Goal: Find specific page/section: Find specific page/section

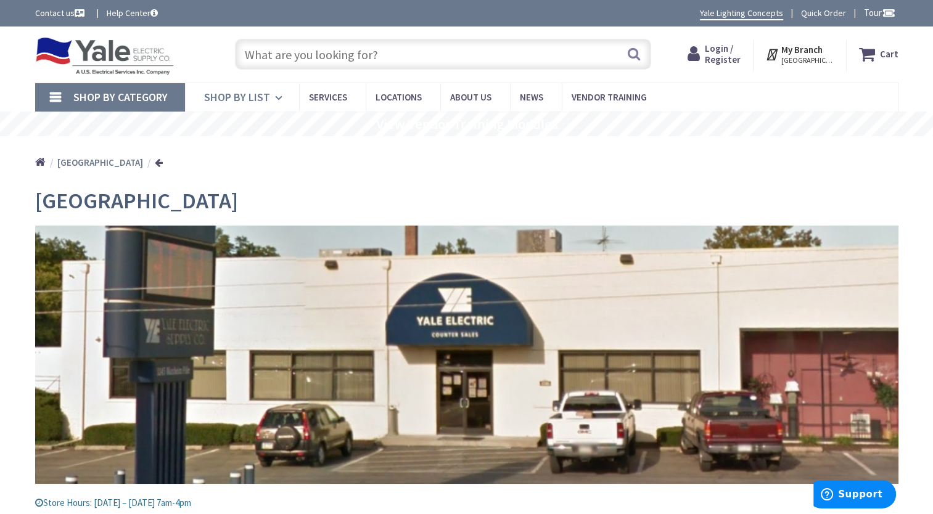
click at [276, 100] on icon at bounding box center [281, 97] width 12 height 27
click at [615, 184] on div "Lancaster Store Hours: Monday – Friday 7am-4pm 1245 Manheim Pike, Lancaster, PA…" at bounding box center [466, 420] width 863 height 482
click at [429, 53] on input "text" at bounding box center [443, 54] width 416 height 31
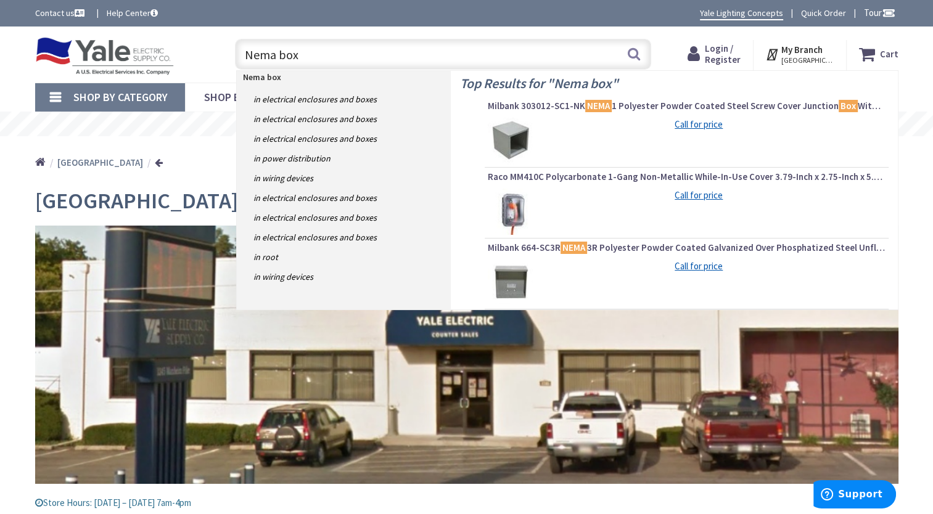
drag, startPoint x: 278, startPoint y: 54, endPoint x: 197, endPoint y: 57, distance: 80.8
click at [197, 57] on div "Toggle Nav Nema box Nema box Search Cart My Cart Close" at bounding box center [467, 54] width 882 height 41
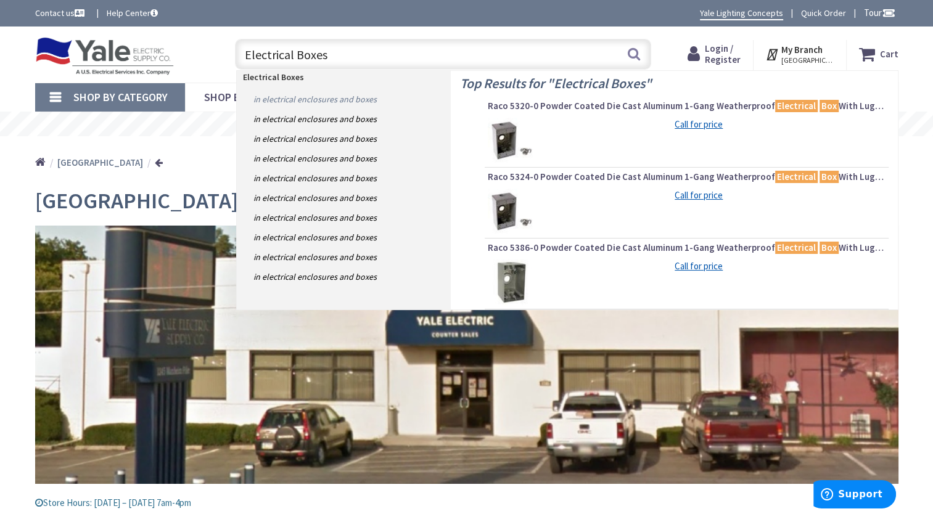
type input "Electrical Boxes"
click at [276, 102] on link "in Electrical Enclosures and Boxes" at bounding box center [344, 99] width 214 height 20
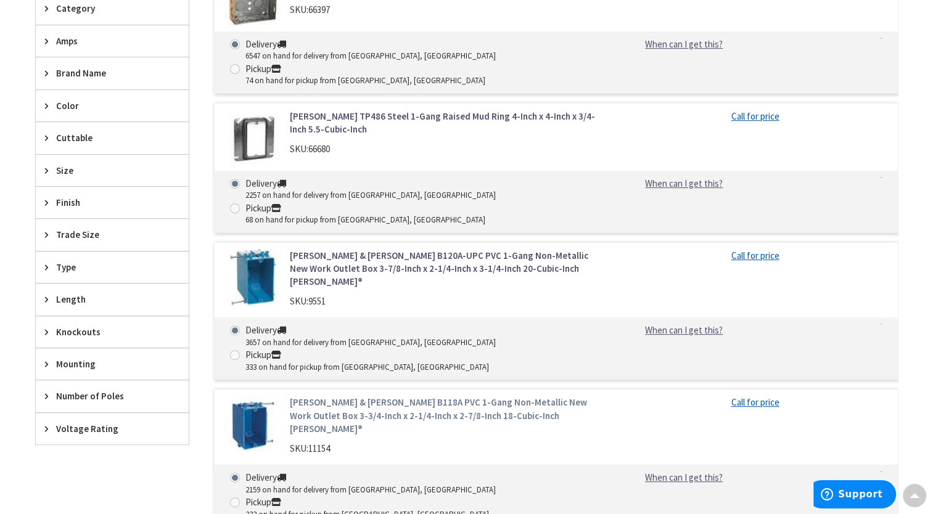
scroll to position [432, 0]
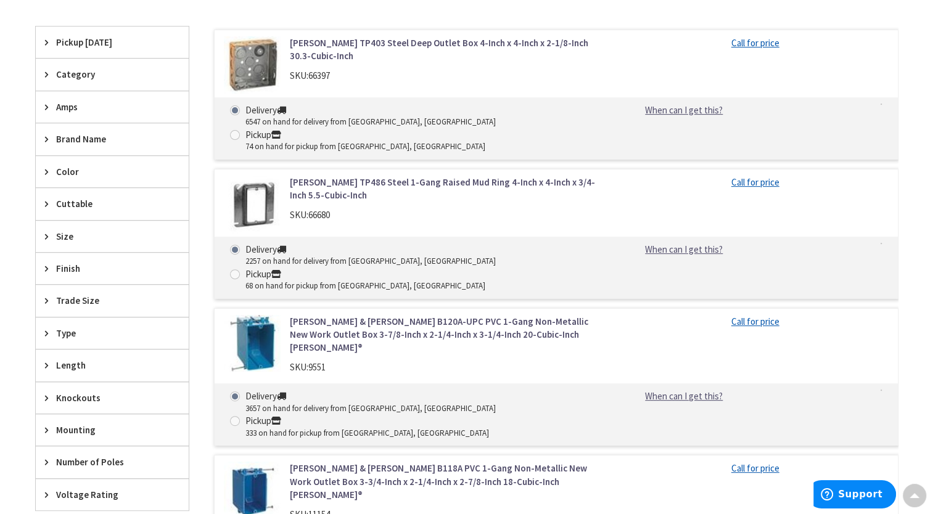
click at [47, 234] on icon at bounding box center [49, 236] width 9 height 9
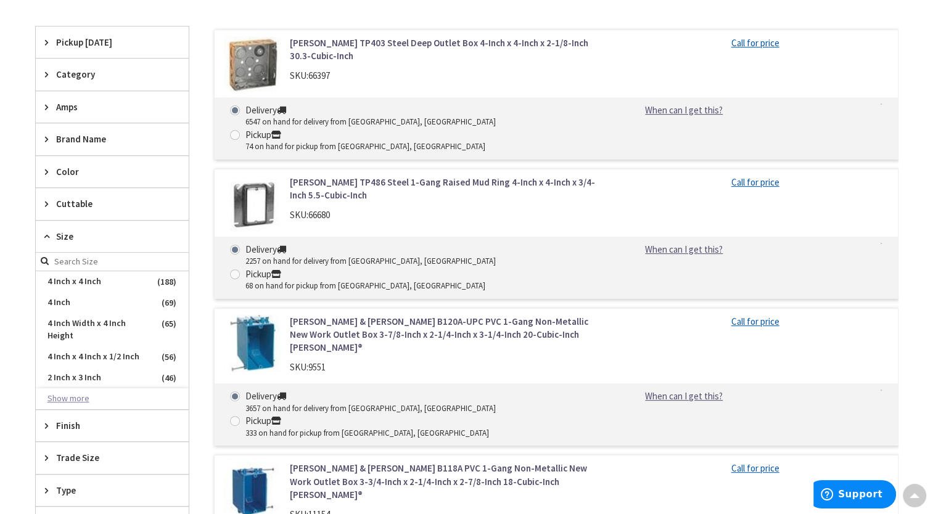
click at [80, 393] on button "Show more" at bounding box center [112, 398] width 153 height 21
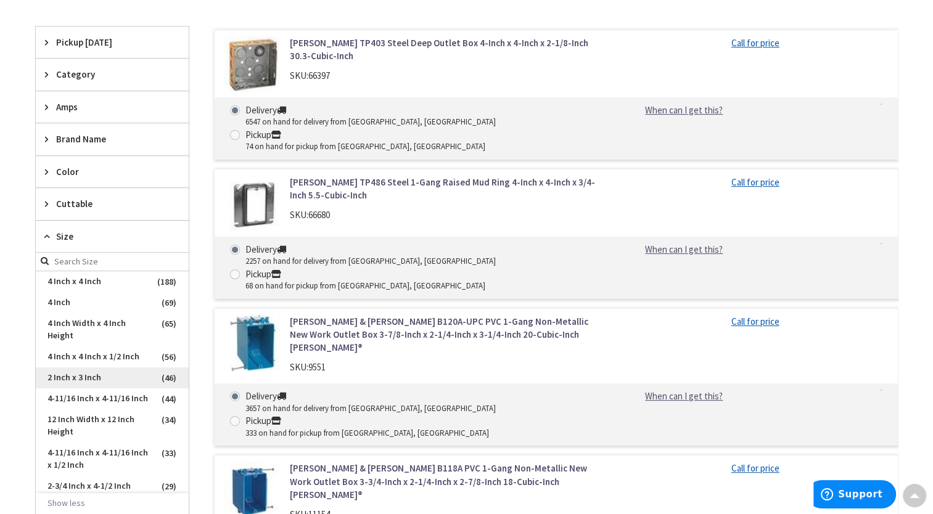
scroll to position [123, 0]
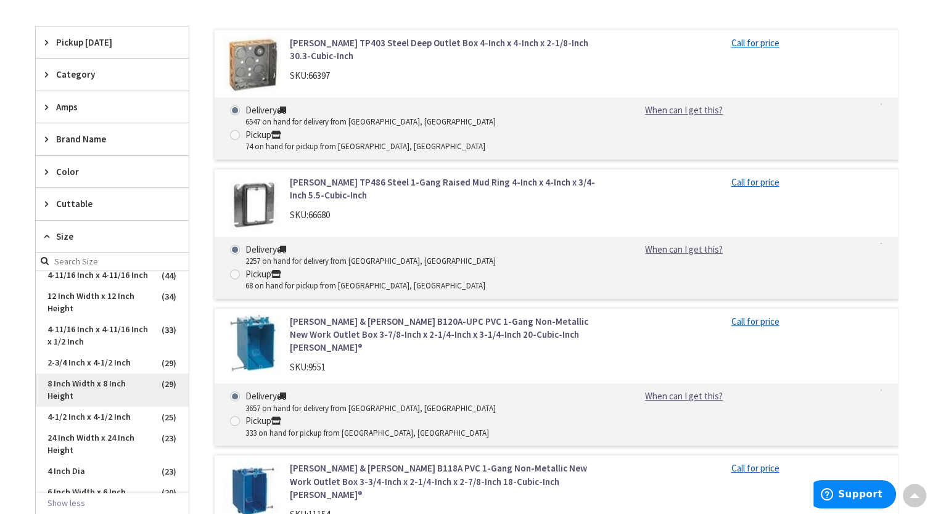
click at [101, 393] on span "8 Inch Width x 8 Inch Height" at bounding box center [112, 390] width 153 height 33
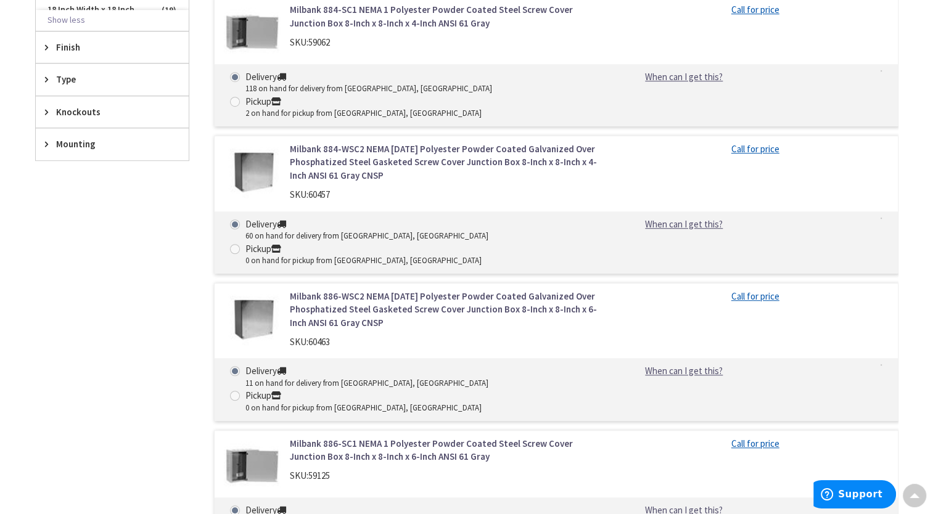
scroll to position [748, 0]
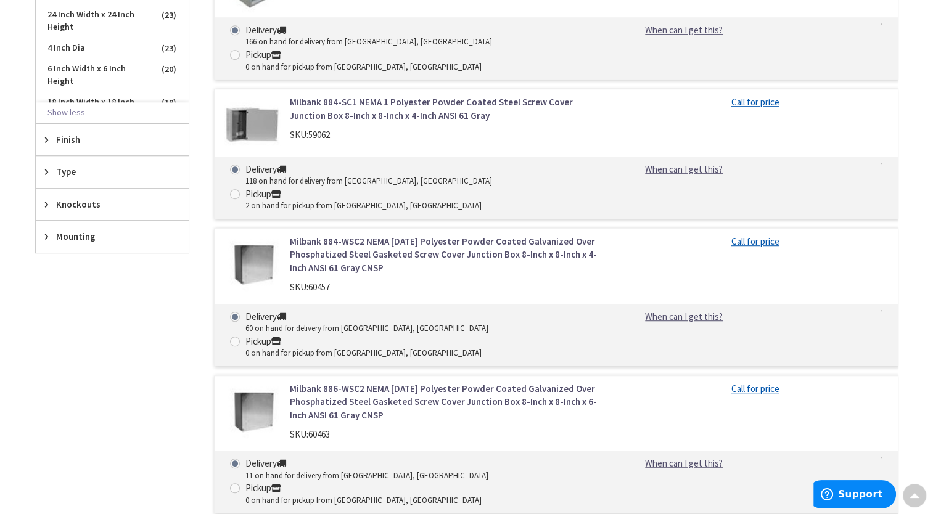
click at [45, 234] on icon at bounding box center [49, 236] width 9 height 9
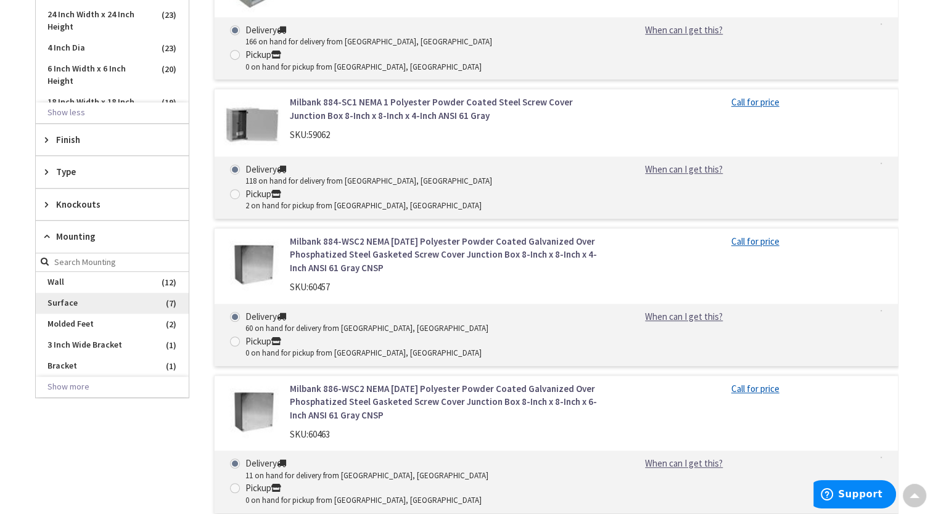
click at [55, 298] on span "Surface" at bounding box center [112, 303] width 153 height 21
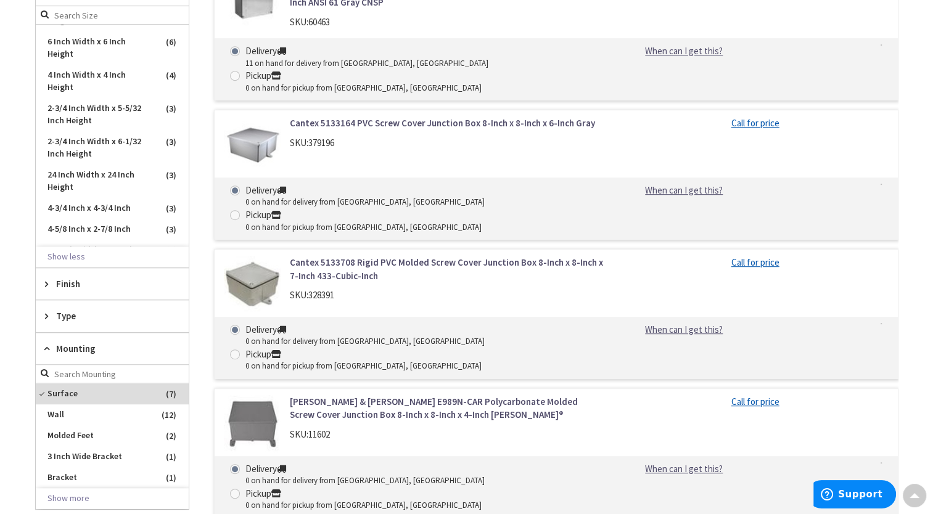
scroll to position [687, 0]
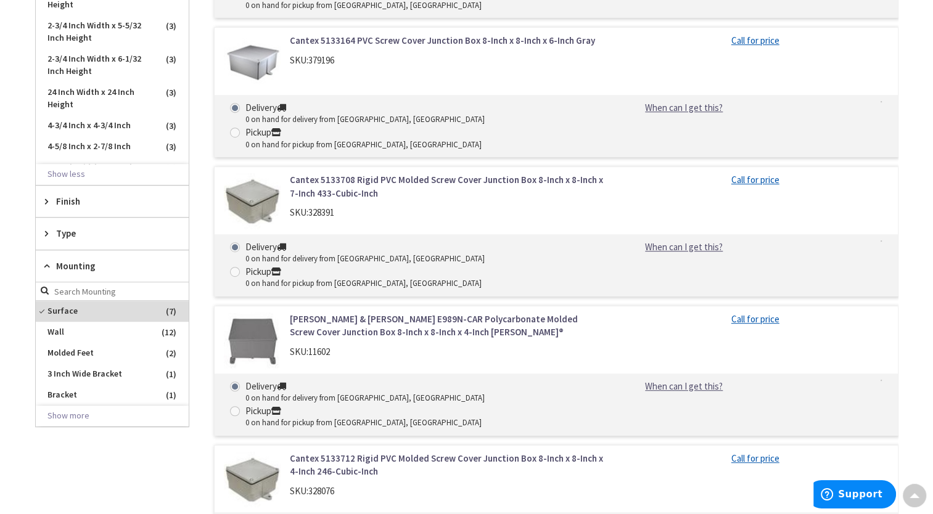
click at [47, 199] on icon at bounding box center [49, 201] width 9 height 9
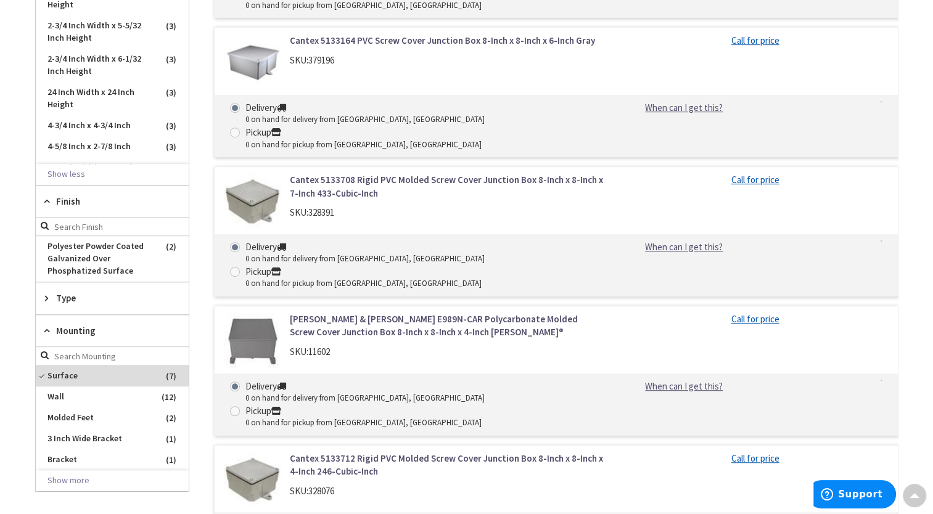
click at [47, 197] on icon at bounding box center [49, 201] width 9 height 9
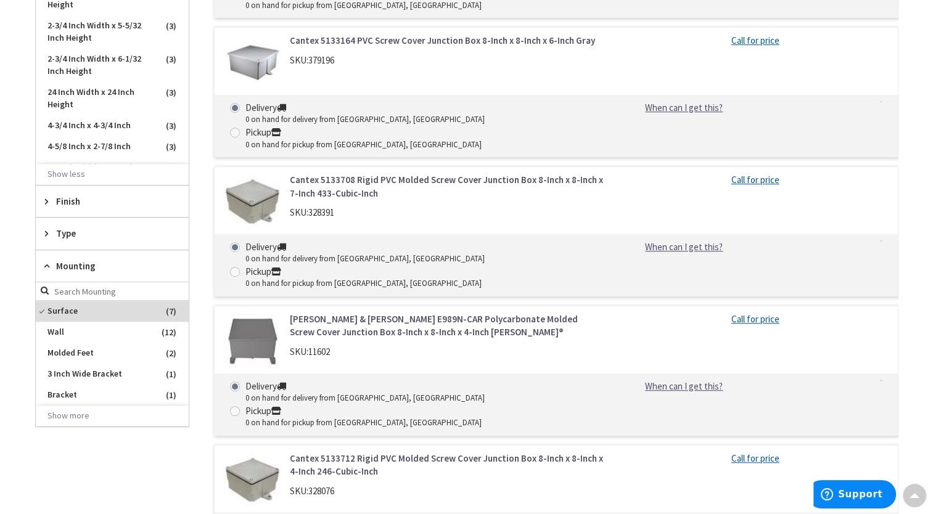
click at [47, 197] on icon at bounding box center [49, 201] width 9 height 9
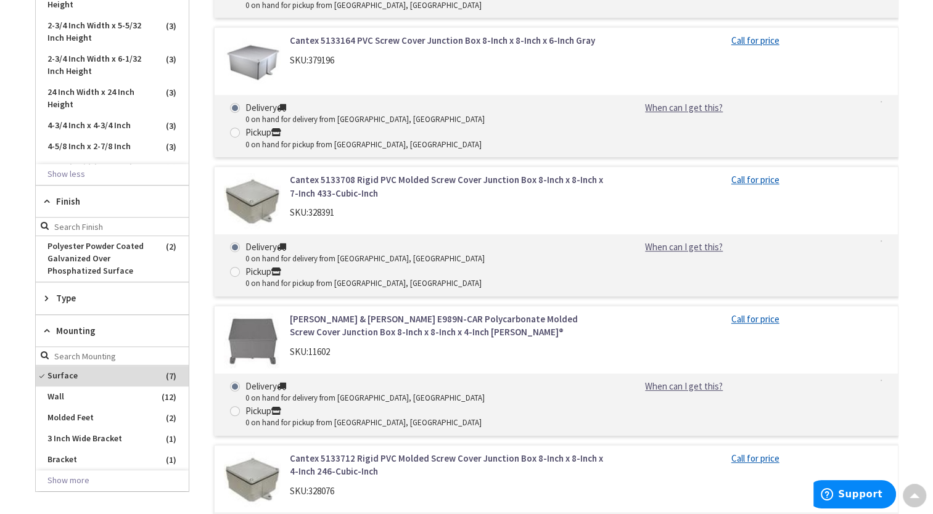
click at [47, 197] on icon at bounding box center [49, 201] width 9 height 9
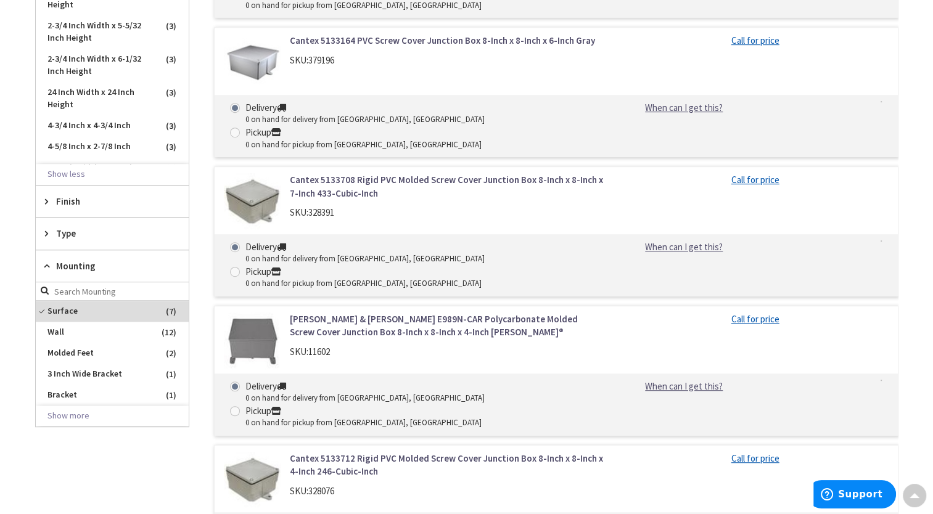
click at [47, 231] on icon at bounding box center [49, 233] width 9 height 9
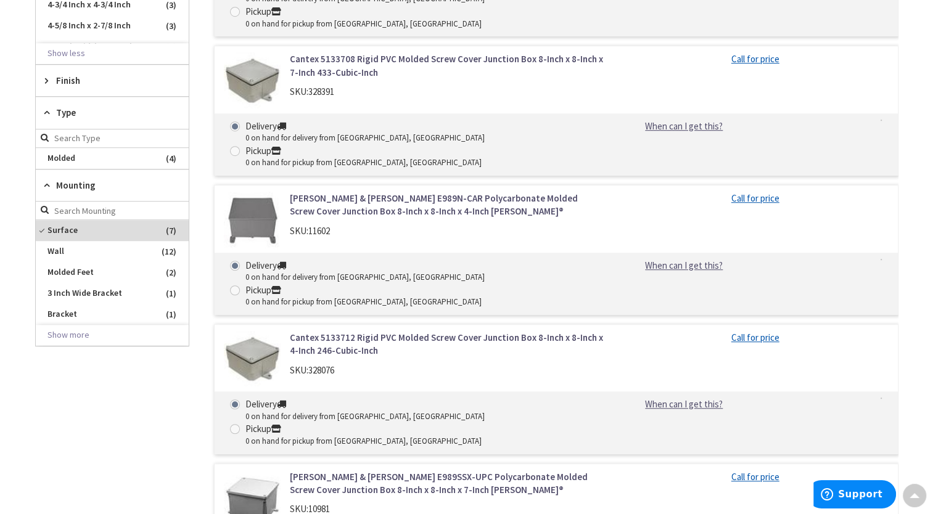
scroll to position [810, 0]
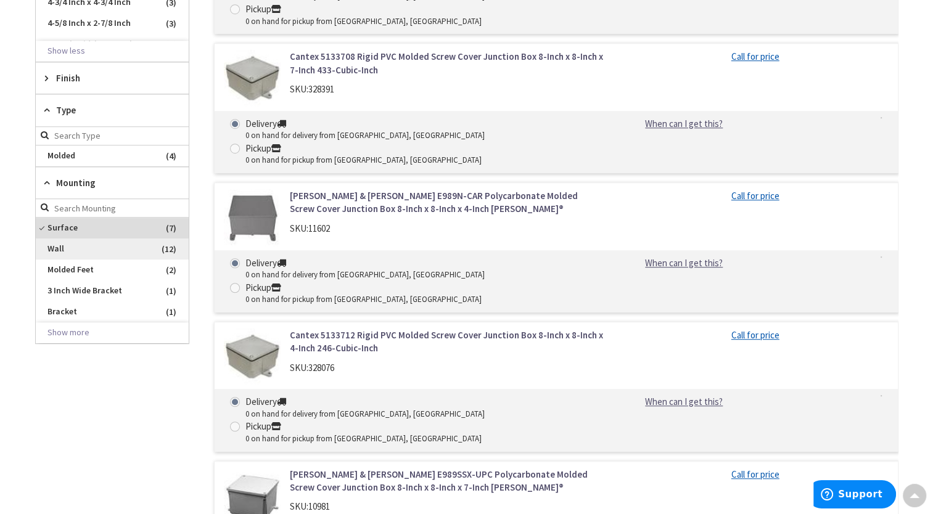
click at [54, 243] on span "Wall" at bounding box center [112, 249] width 153 height 21
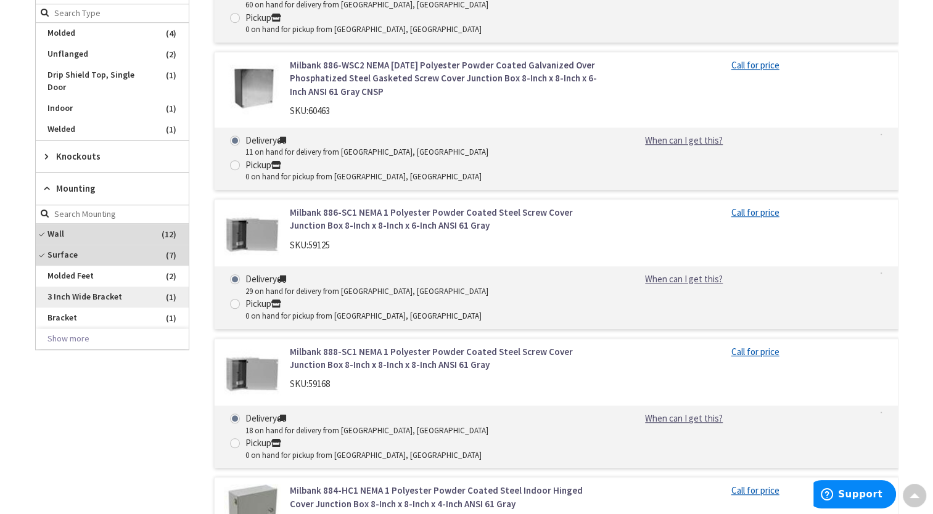
scroll to position [933, 0]
click at [52, 231] on span "Wall" at bounding box center [112, 233] width 153 height 21
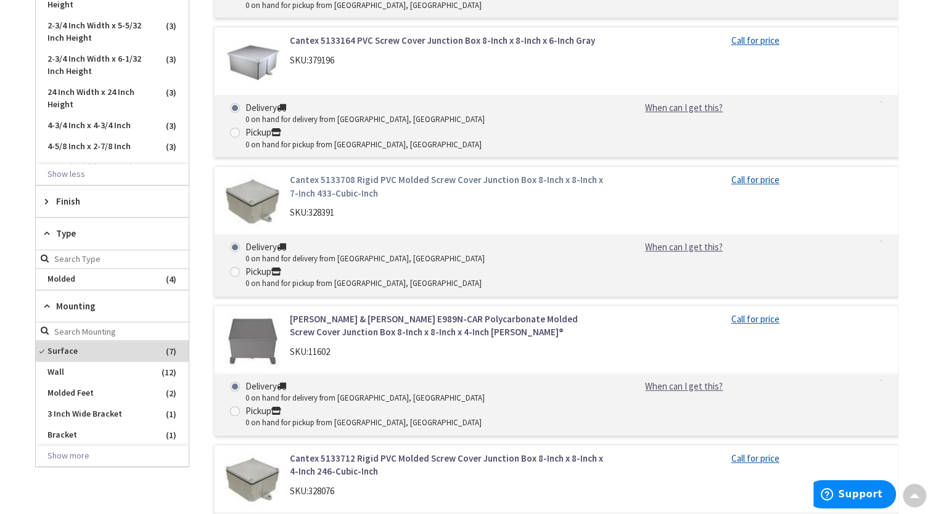
scroll to position [748, 0]
